Goal: Task Accomplishment & Management: Manage account settings

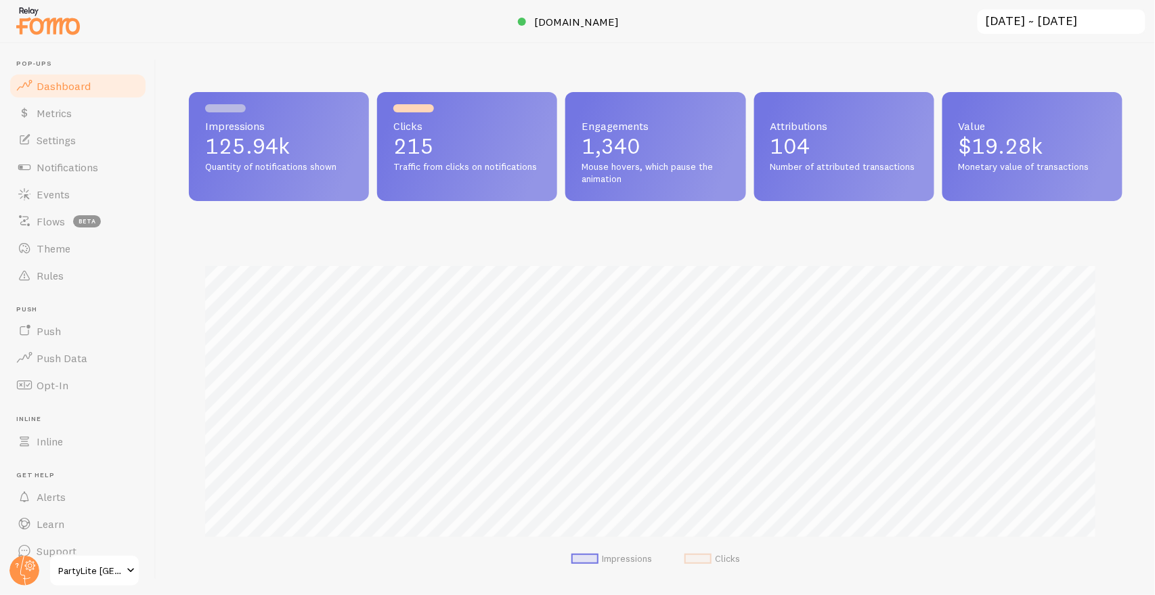
scroll to position [355, 923]
click at [51, 19] on img at bounding box center [48, 20] width 68 height 35
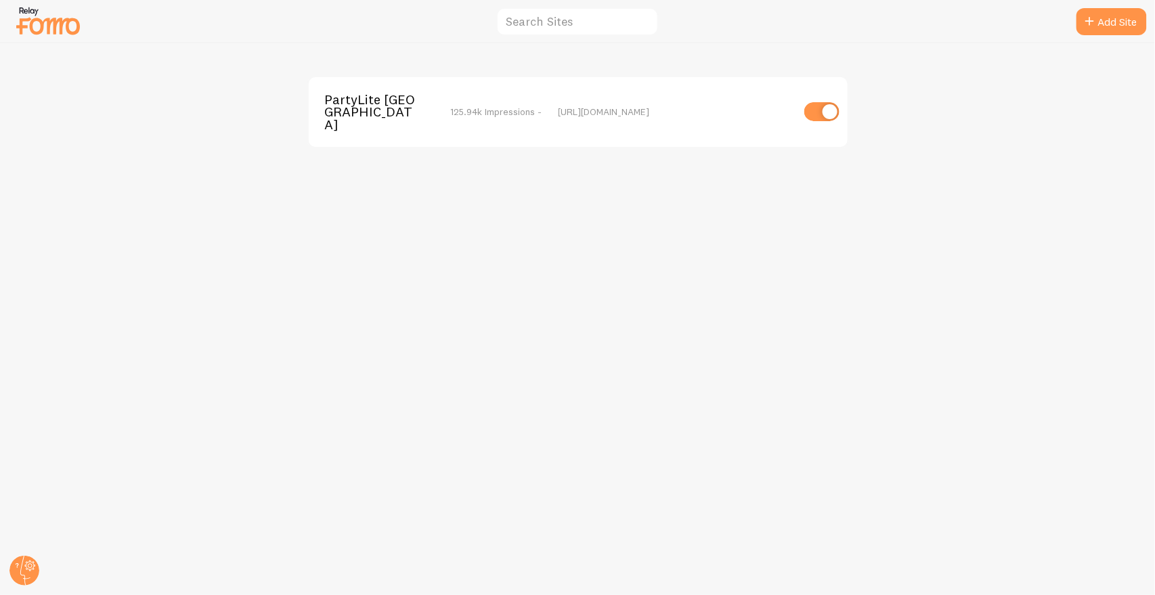
click at [343, 98] on span "PartyLite [GEOGRAPHIC_DATA]" at bounding box center [379, 111] width 109 height 37
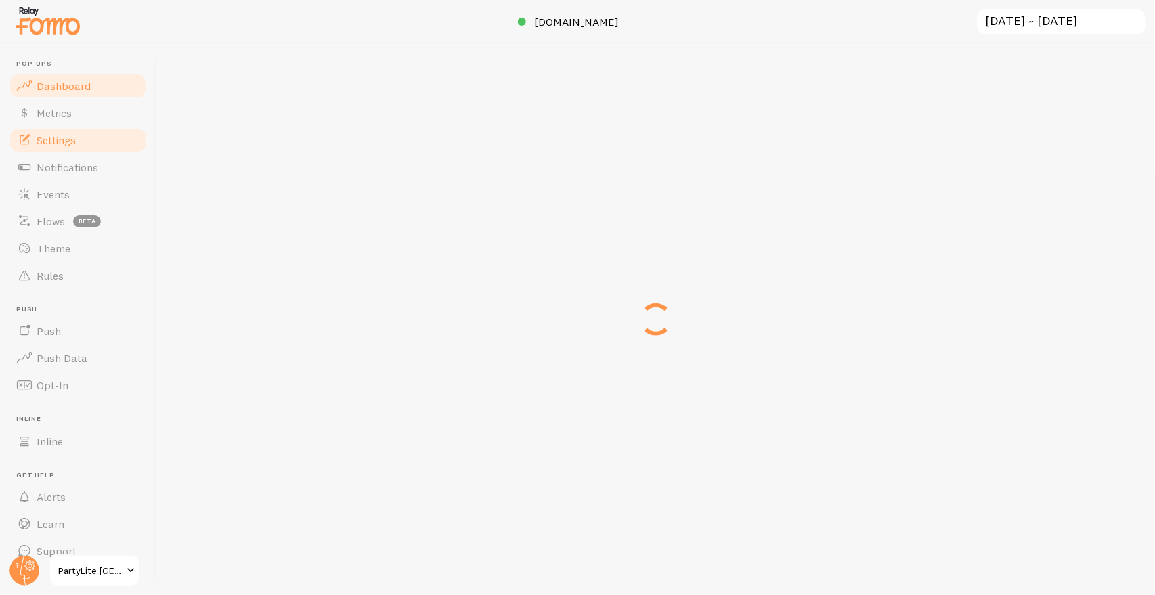
click at [57, 137] on span "Settings" at bounding box center [56, 140] width 39 height 14
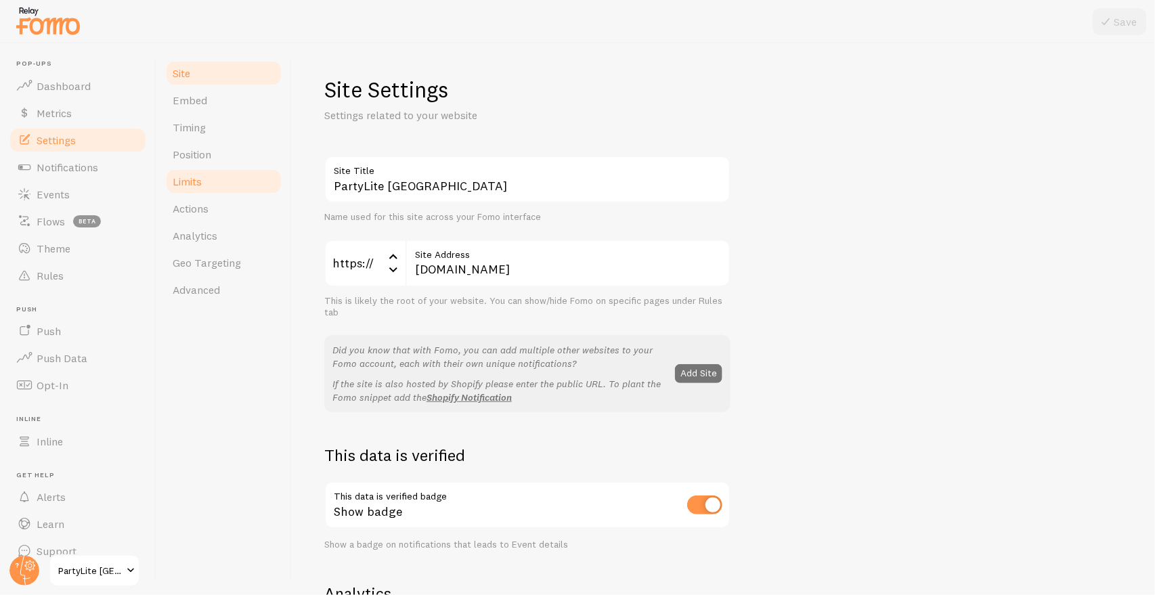
click at [227, 183] on link "Limits" at bounding box center [224, 181] width 118 height 27
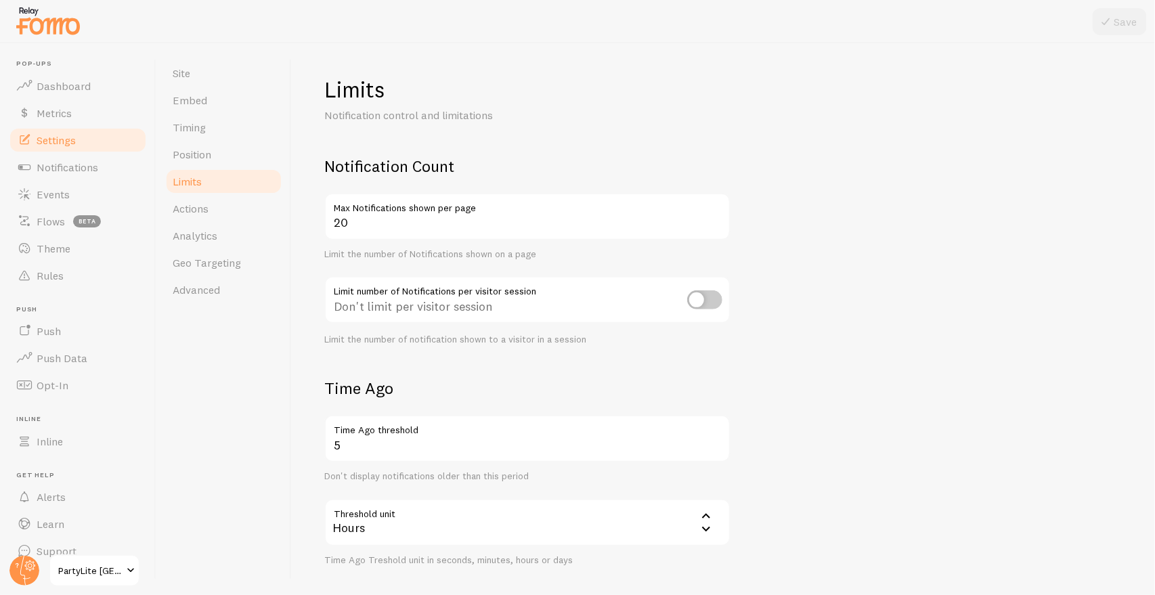
click at [916, 245] on form "Notification Count 20 Max Notifications shown per page Limit the number of Noti…" at bounding box center [723, 471] width 798 height 631
click at [45, 189] on span "Events" at bounding box center [53, 195] width 33 height 14
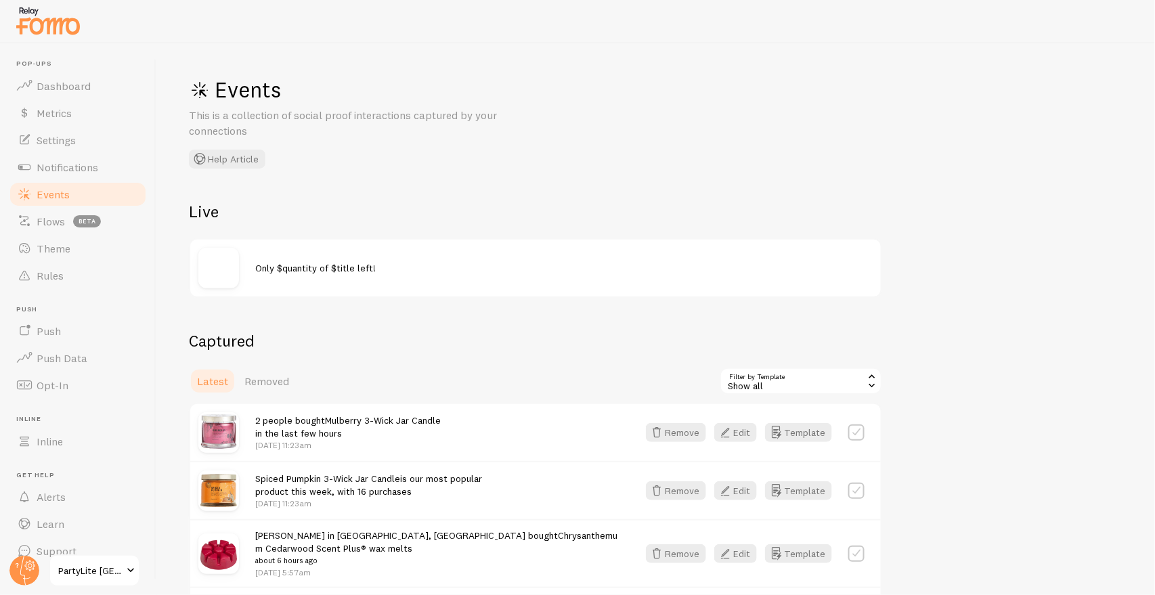
scroll to position [150, 0]
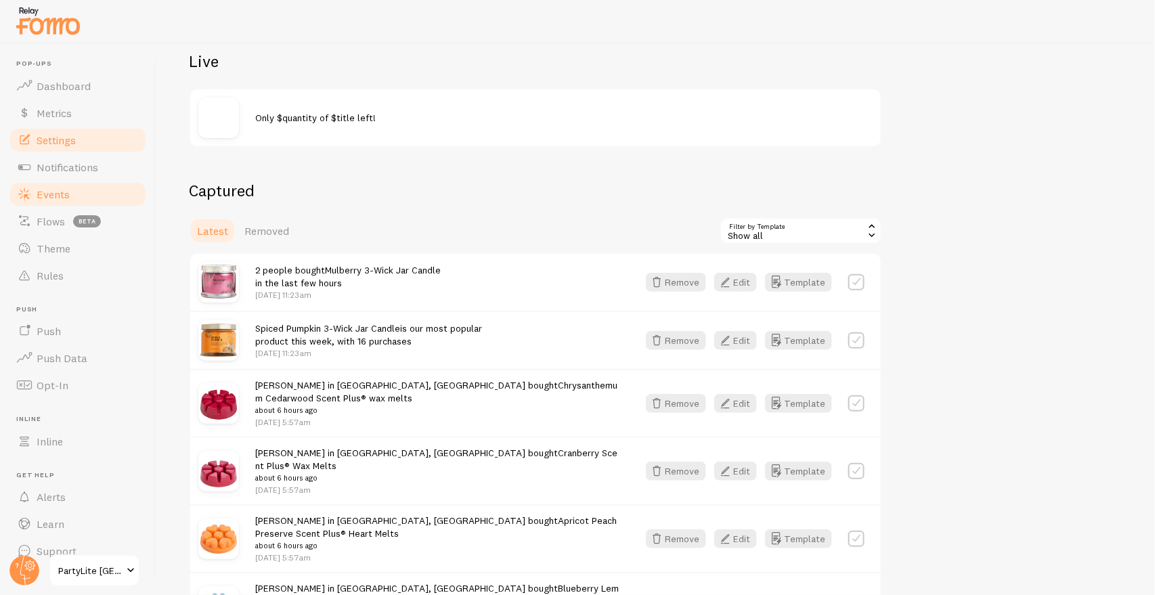
click at [64, 129] on link "Settings" at bounding box center [77, 140] width 139 height 27
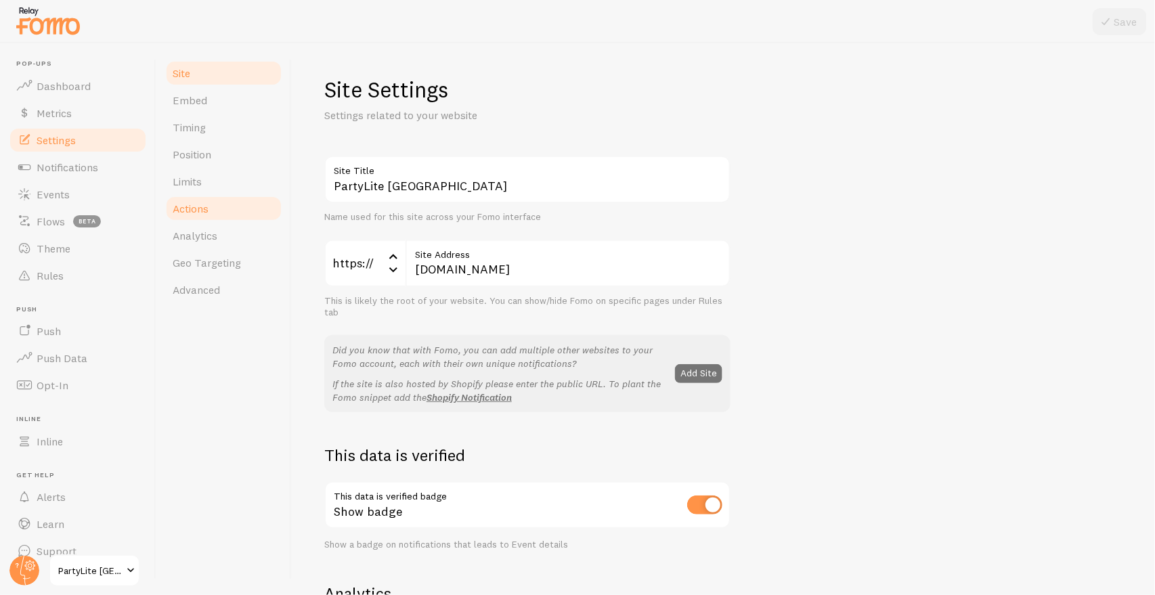
click at [225, 197] on link "Actions" at bounding box center [224, 208] width 118 height 27
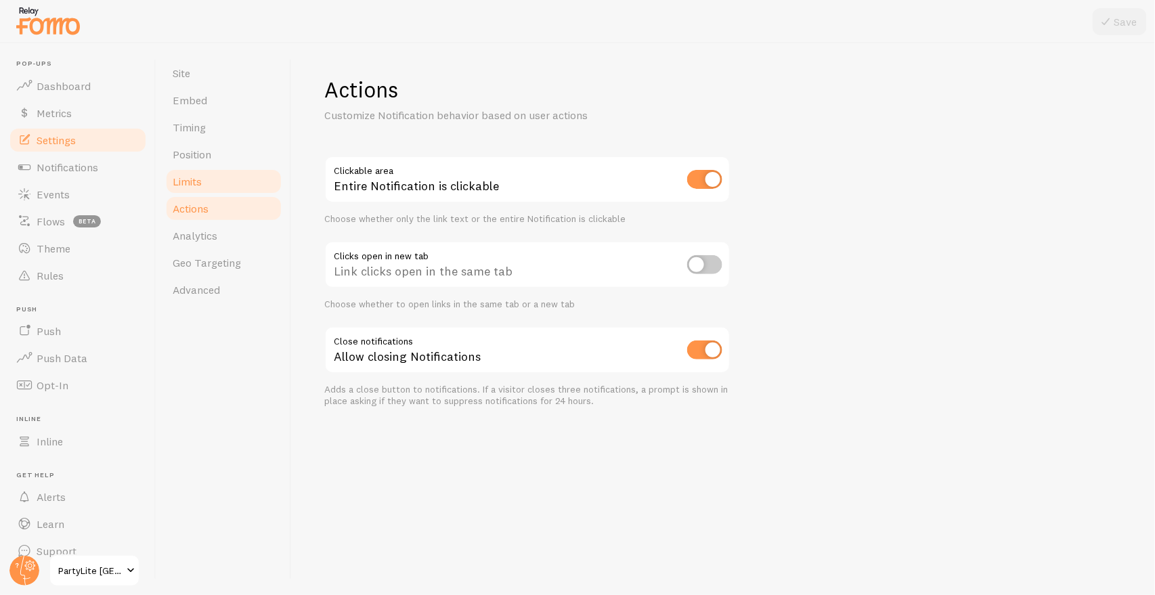
click at [223, 177] on link "Limits" at bounding box center [224, 181] width 118 height 27
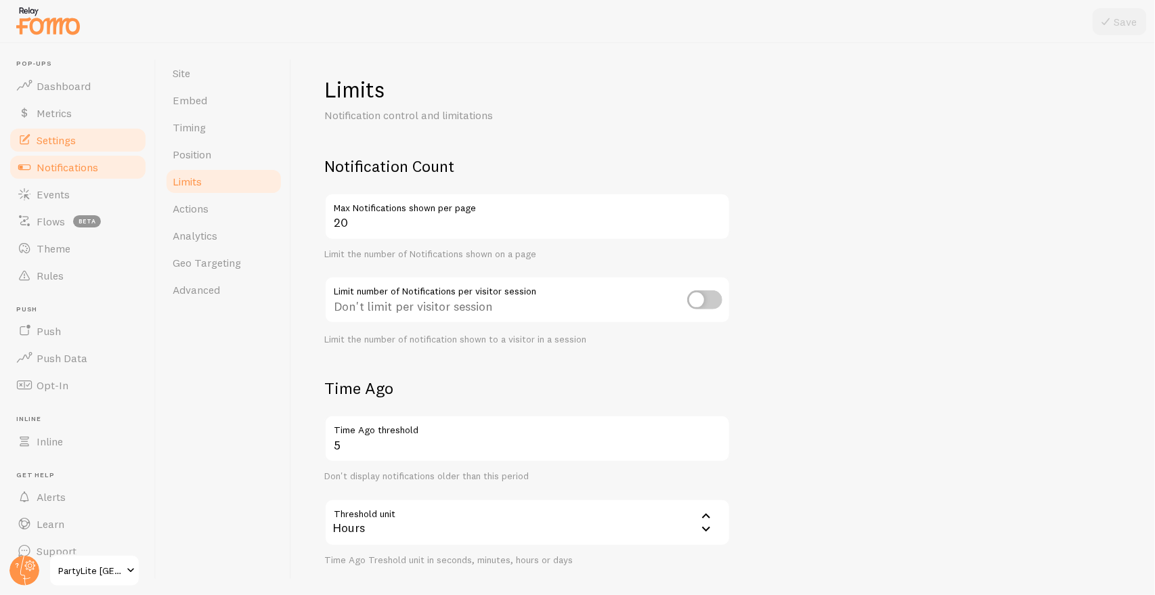
click at [92, 175] on link "Notifications" at bounding box center [77, 167] width 139 height 27
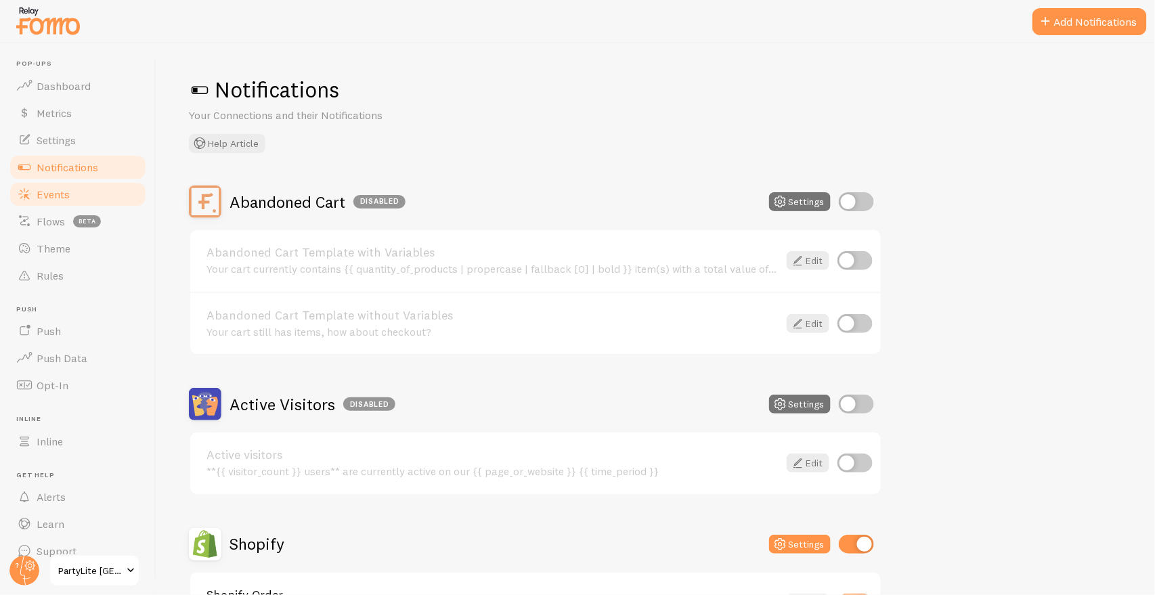
click at [85, 192] on link "Events" at bounding box center [77, 194] width 139 height 27
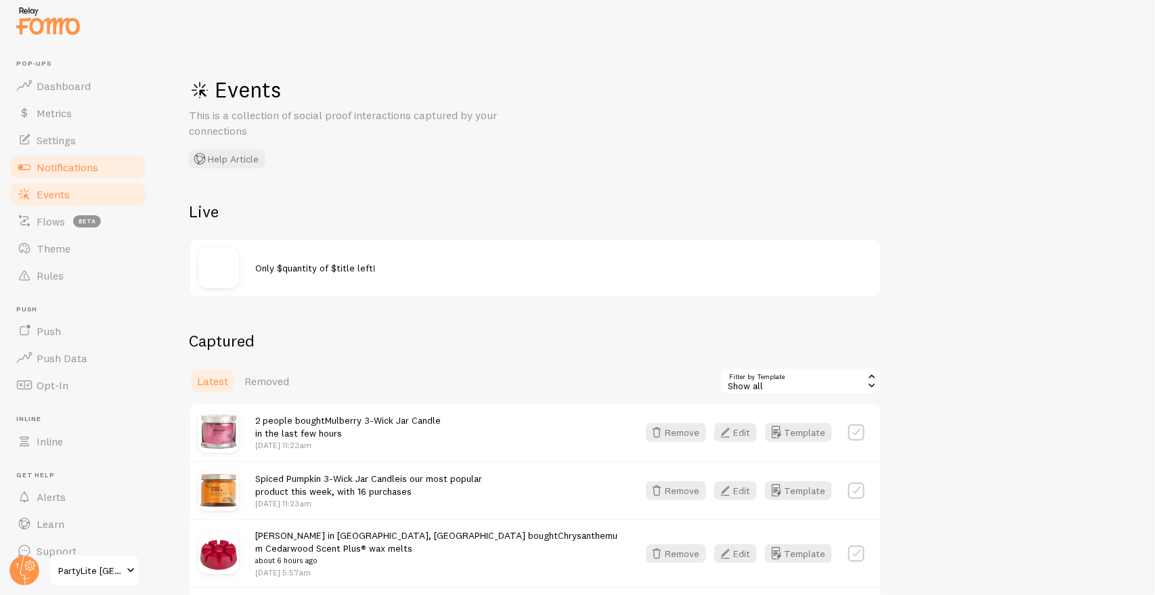
click at [100, 164] on link "Notifications" at bounding box center [77, 167] width 139 height 27
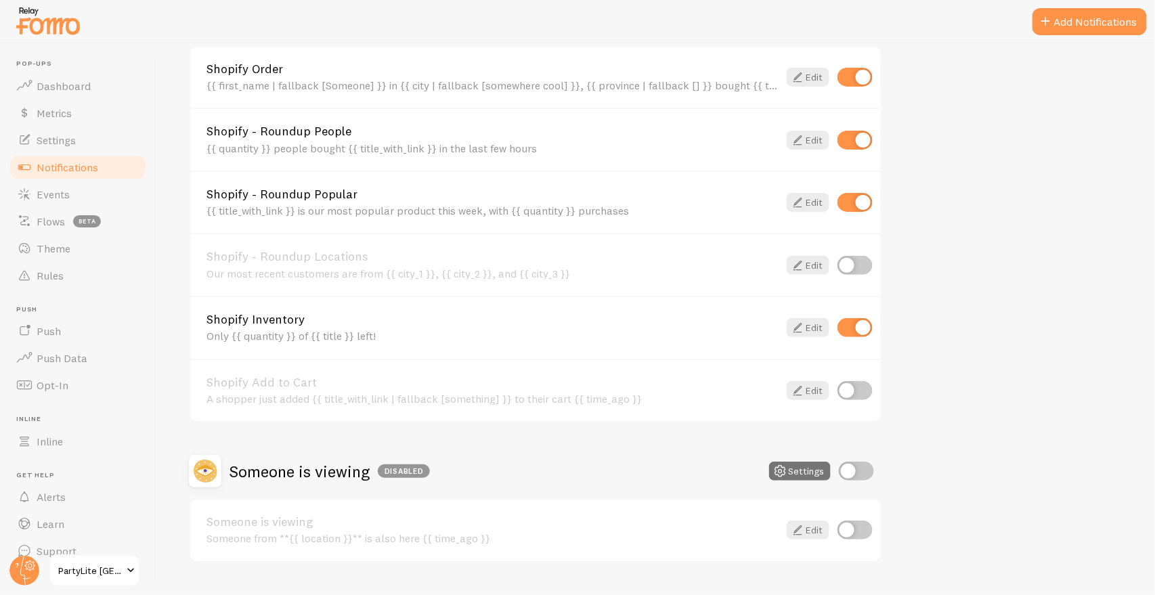
scroll to position [555, 0]
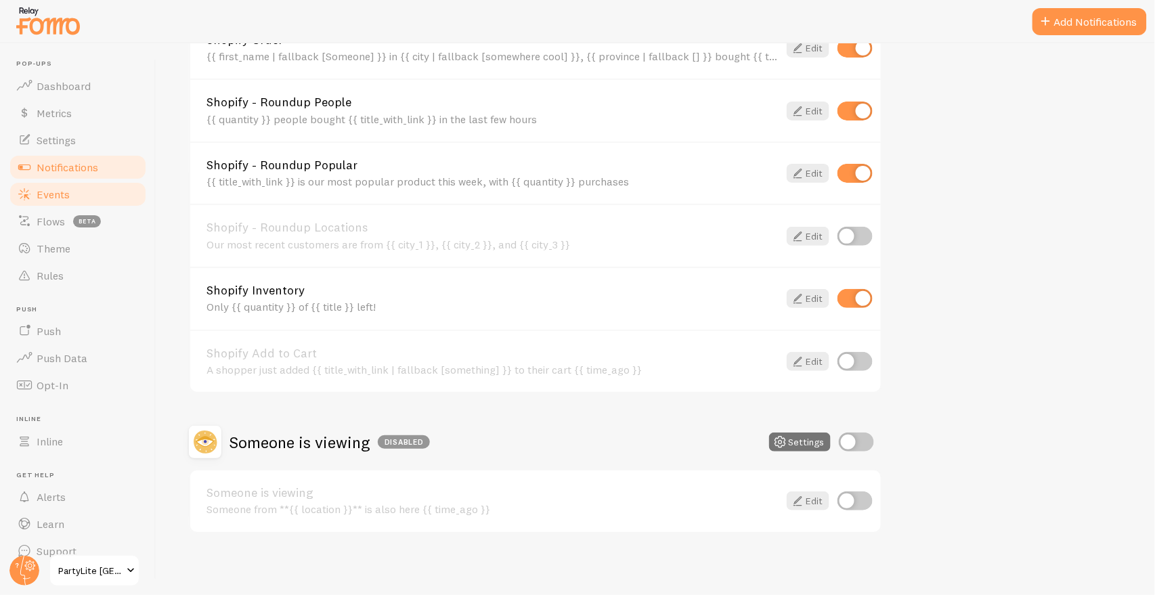
click at [85, 184] on link "Events" at bounding box center [77, 194] width 139 height 27
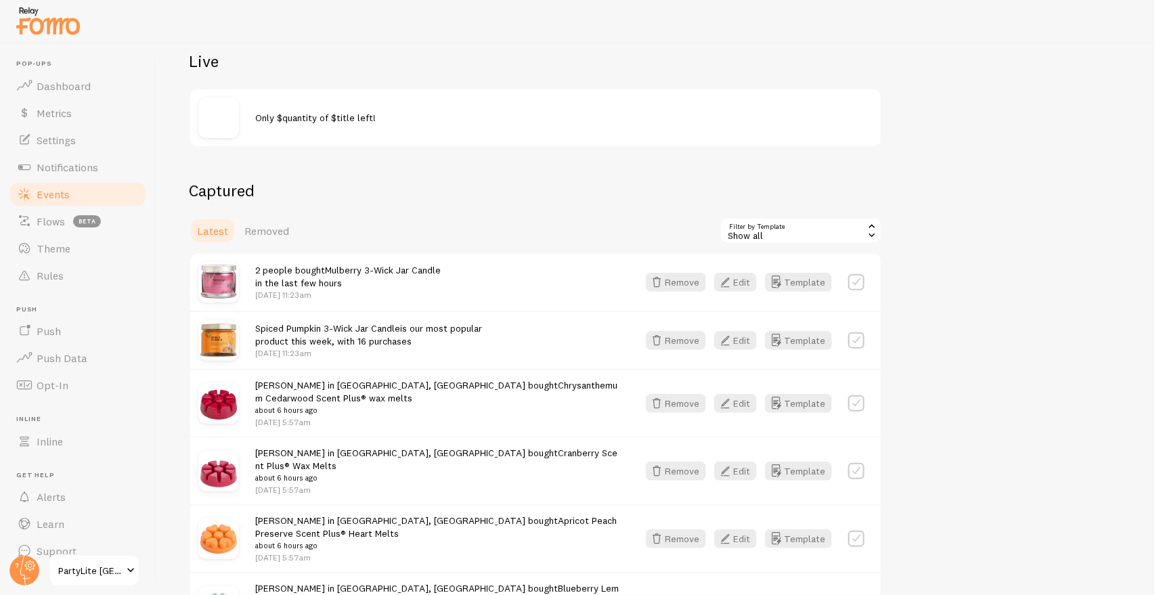
scroll to position [301, 0]
